Goal: Information Seeking & Learning: Compare options

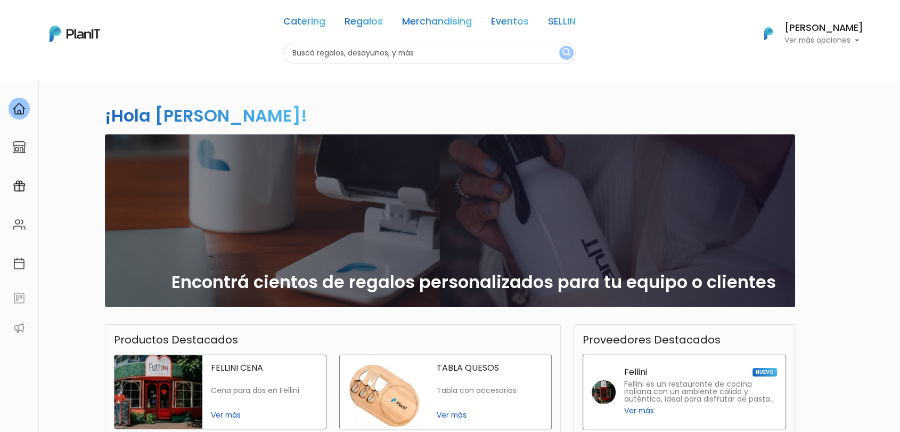
click at [400, 47] on input "text" at bounding box center [429, 53] width 292 height 21
type input "billetera"
click at [559, 46] on button "submit" at bounding box center [566, 53] width 14 height 14
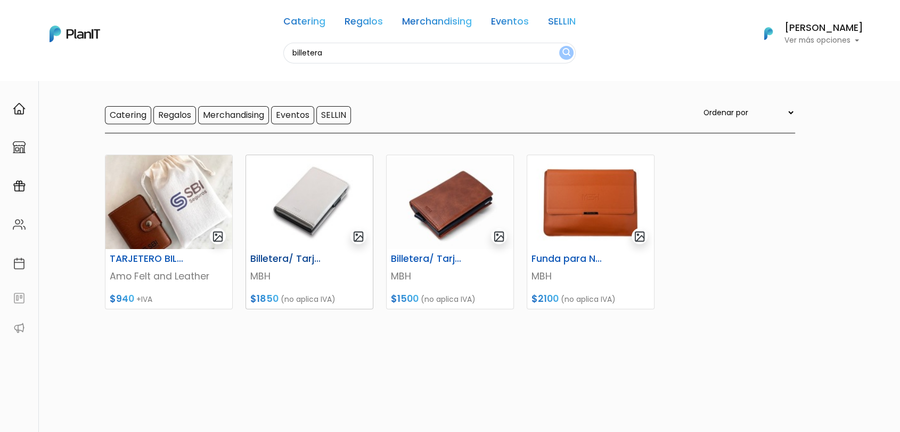
click at [311, 218] on img at bounding box center [309, 202] width 127 height 94
click at [148, 204] on img at bounding box center [168, 202] width 127 height 94
click at [568, 196] on img at bounding box center [590, 202] width 127 height 94
